Goal: Transaction & Acquisition: Book appointment/travel/reservation

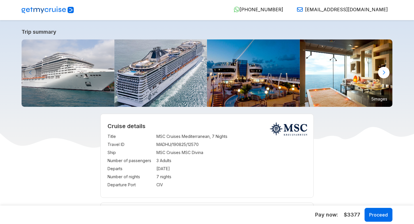
select select "**"
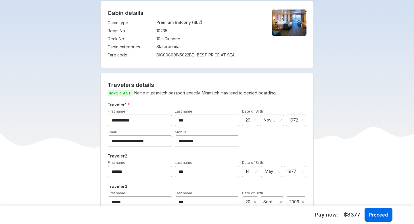
scroll to position [165, 0]
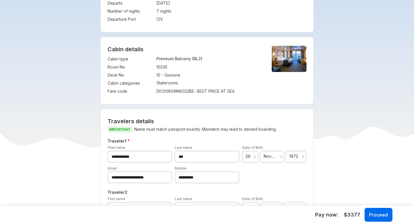
click at [160, 68] on td "10235" at bounding box center [209, 67] width 106 height 8
click at [182, 83] on p "Staterooms." at bounding box center [209, 82] width 106 height 5
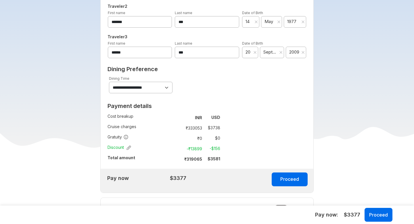
scroll to position [411, 0]
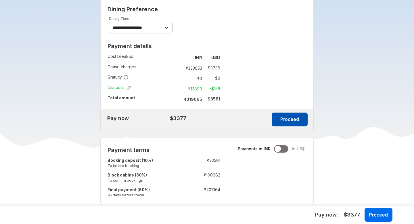
click at [291, 118] on button "Proceed" at bounding box center [290, 119] width 36 height 14
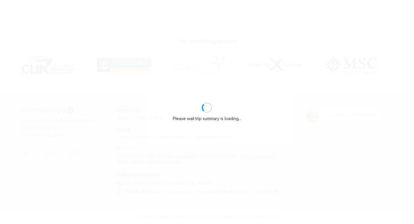
scroll to position [110, 0]
select select "**"
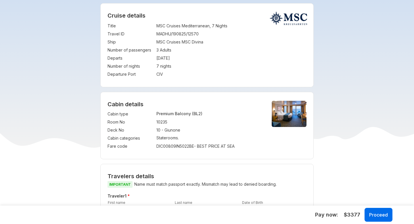
scroll to position [411, 0]
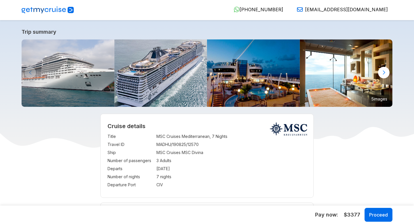
select select "**"
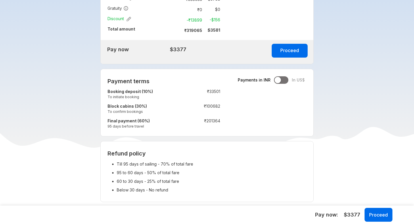
scroll to position [499, 0]
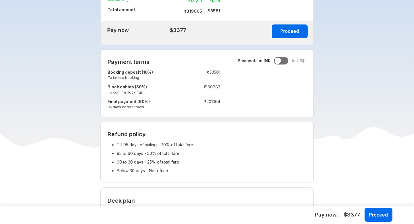
click at [285, 62] on div at bounding box center [281, 60] width 14 height 7
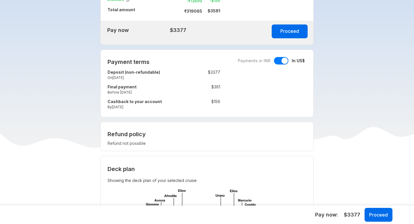
click at [154, 96] on td "Final payment Before [DATE]" at bounding box center [146, 90] width 76 height 15
click at [149, 92] on small "Before [DATE]" at bounding box center [146, 92] width 76 height 5
click at [203, 89] on td "$ 361" at bounding box center [203, 90] width 34 height 15
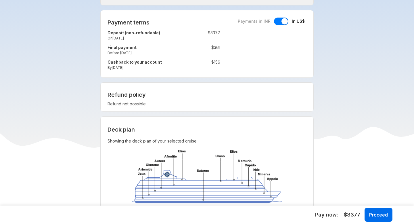
scroll to position [528, 0]
